Goal: Task Accomplishment & Management: Manage account settings

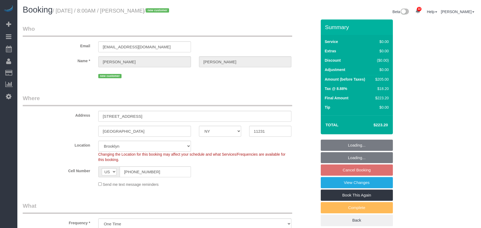
select select "NY"
select select "2"
select select "spot1"
select select "number:56"
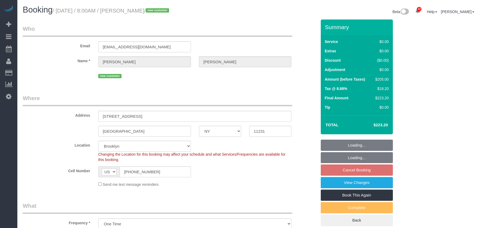
select select "number:74"
select select "number:15"
select select "number:5"
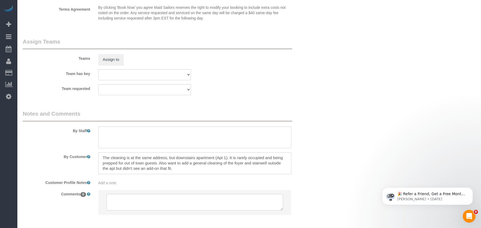
scroll to position [677, 0]
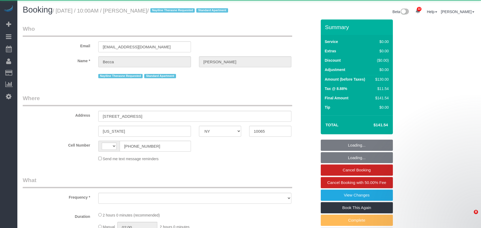
select select "NY"
select select "string:stripe-pm_1S7hd74VGloSiKo7BP3jcPtT"
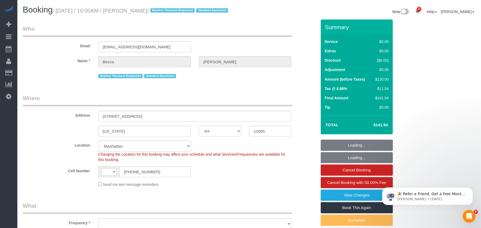
select select "object:569"
select select "number:58"
select select "number:71"
select select "number:15"
select select "number:5"
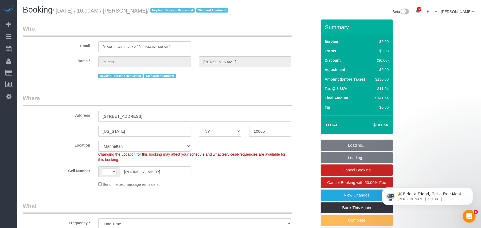
select select "string:[GEOGRAPHIC_DATA]"
select select "spot1"
select select "object:1526"
select select "1"
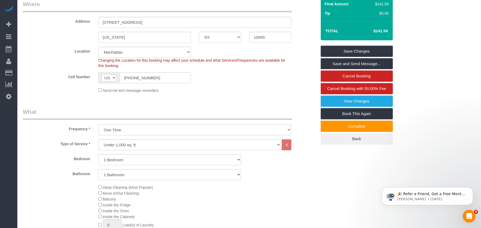
scroll to position [71, 0]
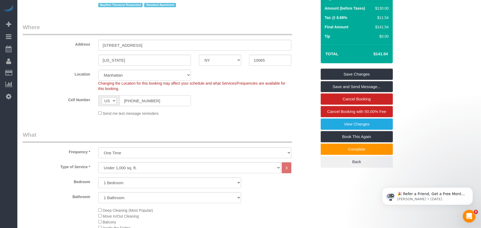
click at [139, 106] on input "[PHONE_NUMBER]" at bounding box center [155, 100] width 71 height 11
click at [139, 106] on input "(781) 752-6714" at bounding box center [155, 100] width 71 height 11
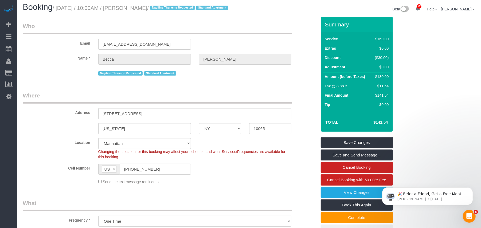
scroll to position [0, 0]
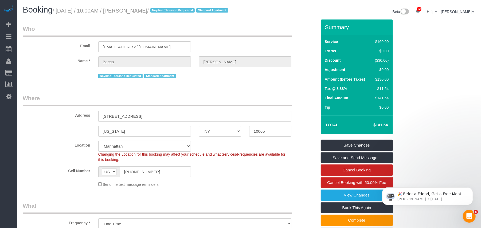
drag, startPoint x: 177, startPoint y: 10, endPoint x: 57, endPoint y: 10, distance: 119.7
click at [57, 10] on small "/ September 19, 2025 / 10:00AM / Becca Levenson / Nayiline Therasne Requested S…" at bounding box center [141, 11] width 177 height 6
drag, startPoint x: 220, startPoint y: 188, endPoint x: 213, endPoint y: 163, distance: 26.6
click at [220, 187] on div "Send me text message reminders" at bounding box center [194, 184] width 201 height 6
drag, startPoint x: 178, startPoint y: 11, endPoint x: 136, endPoint y: 11, distance: 41.7
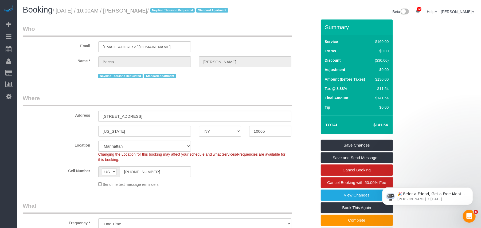
click at [136, 11] on small "/ September 19, 2025 / 10:00AM / Becca Levenson / Nayiline Therasne Requested S…" at bounding box center [141, 11] width 177 height 6
copy small "Becca Levenson"
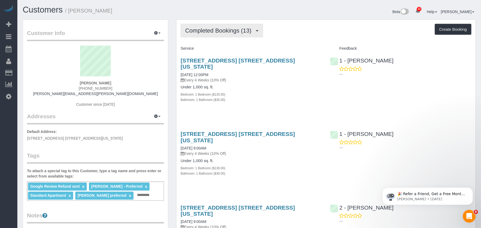
click at [249, 36] on button "Completed Bookings (13)" at bounding box center [222, 31] width 82 height 14
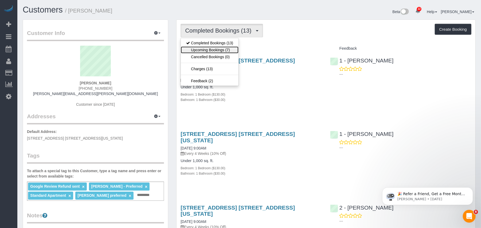
click at [231, 51] on link "Upcoming Bookings (7)" at bounding box center [210, 49] width 58 height 7
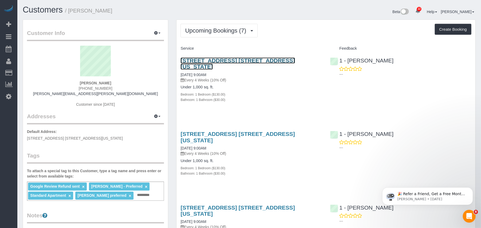
click at [210, 59] on link "308 East 92nd Street, Apt. 1w, New York, NY 10128" at bounding box center [238, 63] width 114 height 12
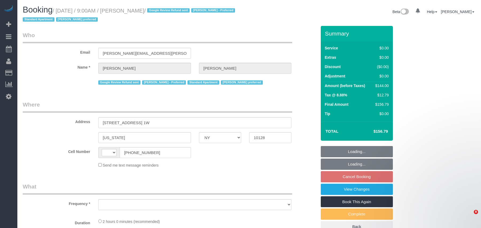
select select "NY"
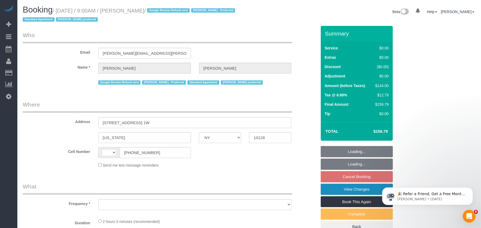
select select "string:[GEOGRAPHIC_DATA]"
select select "string:stripe-pm_1Q692k4VGloSiKo7kvhJeVSG"
select select "number:57"
select select "number:70"
select select "number:15"
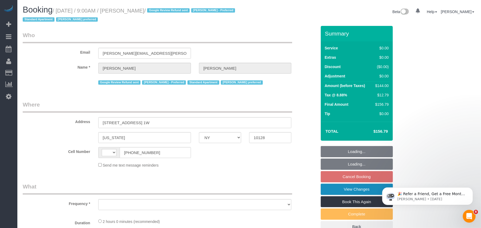
select select "number:5"
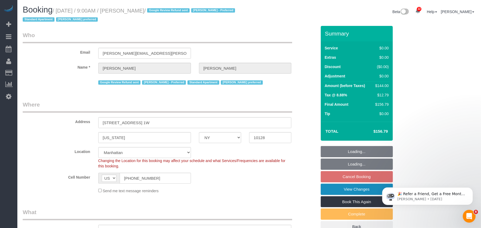
click at [354, 191] on link "View Changes" at bounding box center [357, 189] width 72 height 11
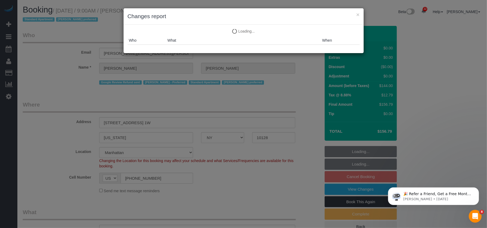
select select "object:990"
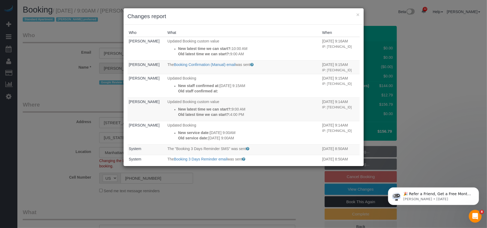
select select "1"
select select "spot2"
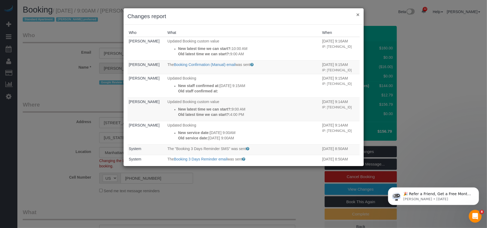
click at [357, 15] on button "×" at bounding box center [357, 15] width 3 height 6
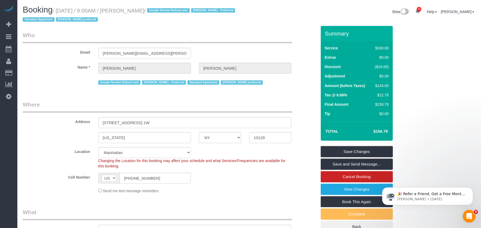
drag, startPoint x: 169, startPoint y: 11, endPoint x: 59, endPoint y: 10, distance: 109.8
click at [59, 10] on small "/ [DATE] / 9:00AM / [PERSON_NAME] / Google Review Refund sent [PERSON_NAME] - P…" at bounding box center [130, 15] width 214 height 15
copy small "[DATE] / 9:00AM / [PERSON_NAME]"
